Goal: Transaction & Acquisition: Purchase product/service

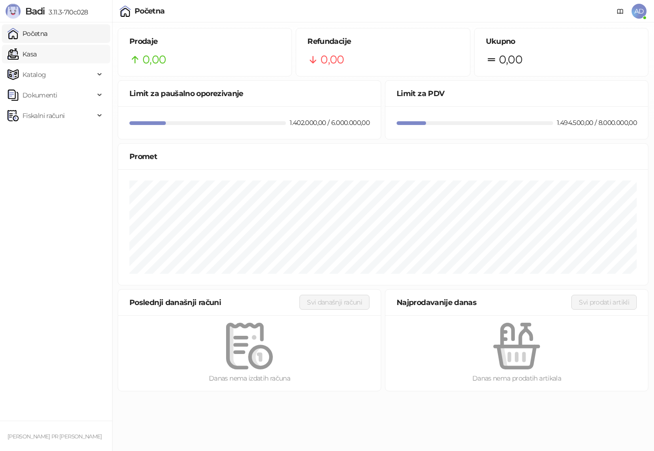
click at [36, 55] on link "Kasa" at bounding box center [21, 54] width 29 height 19
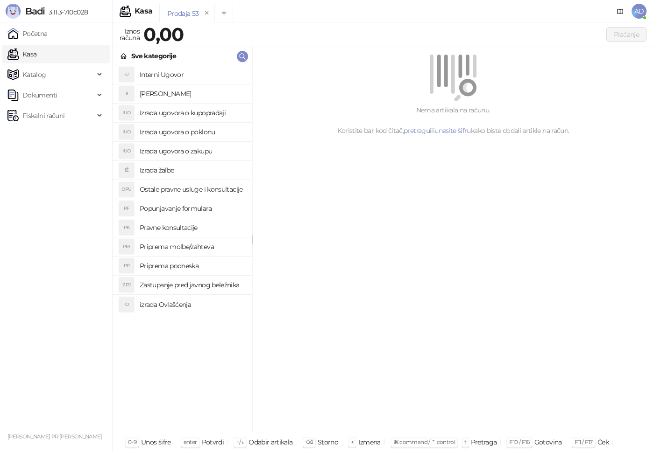
click at [213, 134] on h4 "Izrada ugovora o poklonu" at bounding box center [192, 132] width 105 height 15
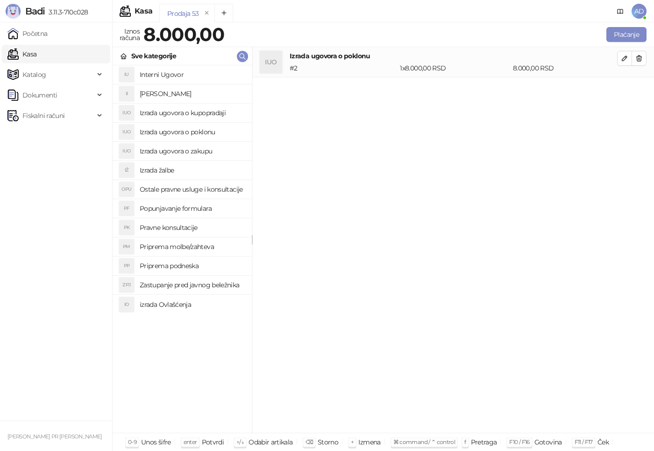
click at [207, 132] on h4 "Izrada ugovora o poklonu" at bounding box center [192, 132] width 105 height 15
click at [199, 287] on h4 "Zastupanje pred javnog beležnika" at bounding box center [192, 285] width 105 height 15
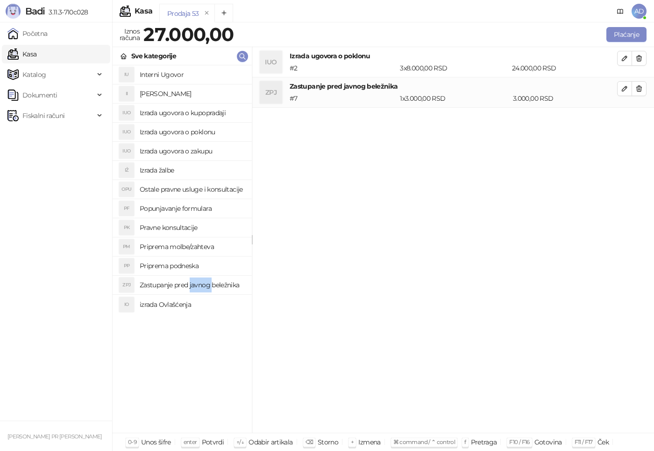
click at [200, 287] on h4 "Zastupanje pred javnog beležnika" at bounding box center [192, 285] width 105 height 15
click at [634, 29] on button "Plaćanje" at bounding box center [626, 34] width 40 height 15
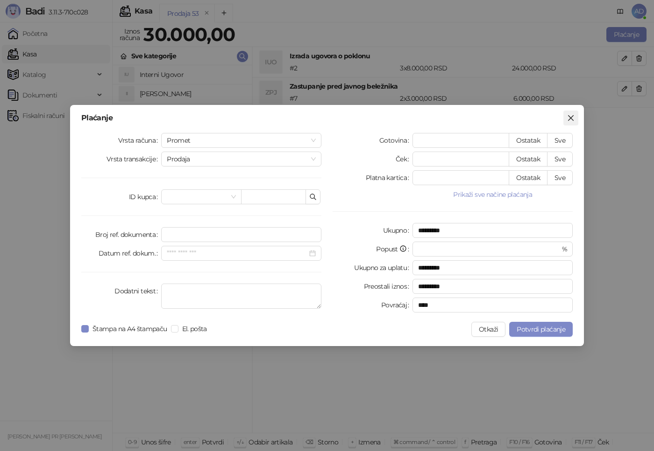
click at [572, 117] on icon "close" at bounding box center [570, 117] width 7 height 7
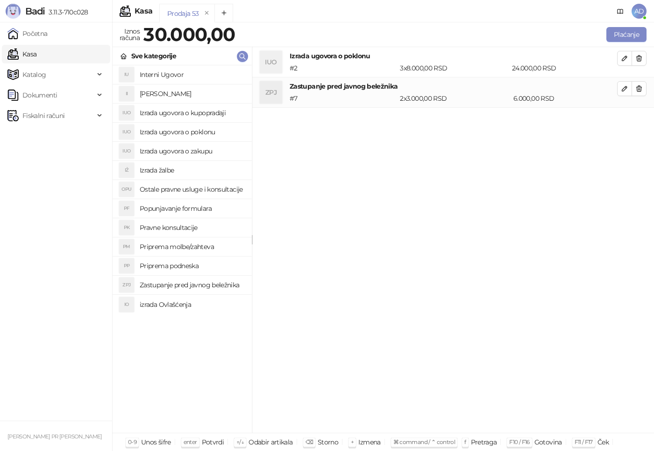
click at [166, 76] on h4 "Interni Ugovor" at bounding box center [192, 74] width 105 height 15
click at [619, 37] on button "Plaćanje" at bounding box center [626, 34] width 40 height 15
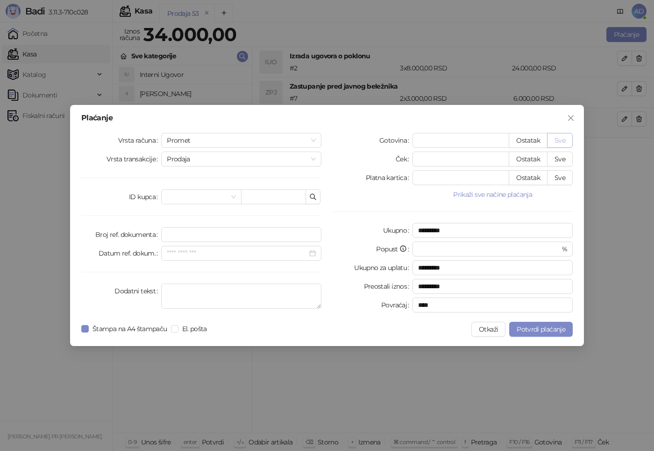
click at [555, 139] on button "Sve" at bounding box center [560, 140] width 26 height 15
type input "*****"
type input "****"
click at [545, 328] on span "Potvrdi plaćanje" at bounding box center [540, 329] width 49 height 8
